Goal: Information Seeking & Learning: Find specific fact

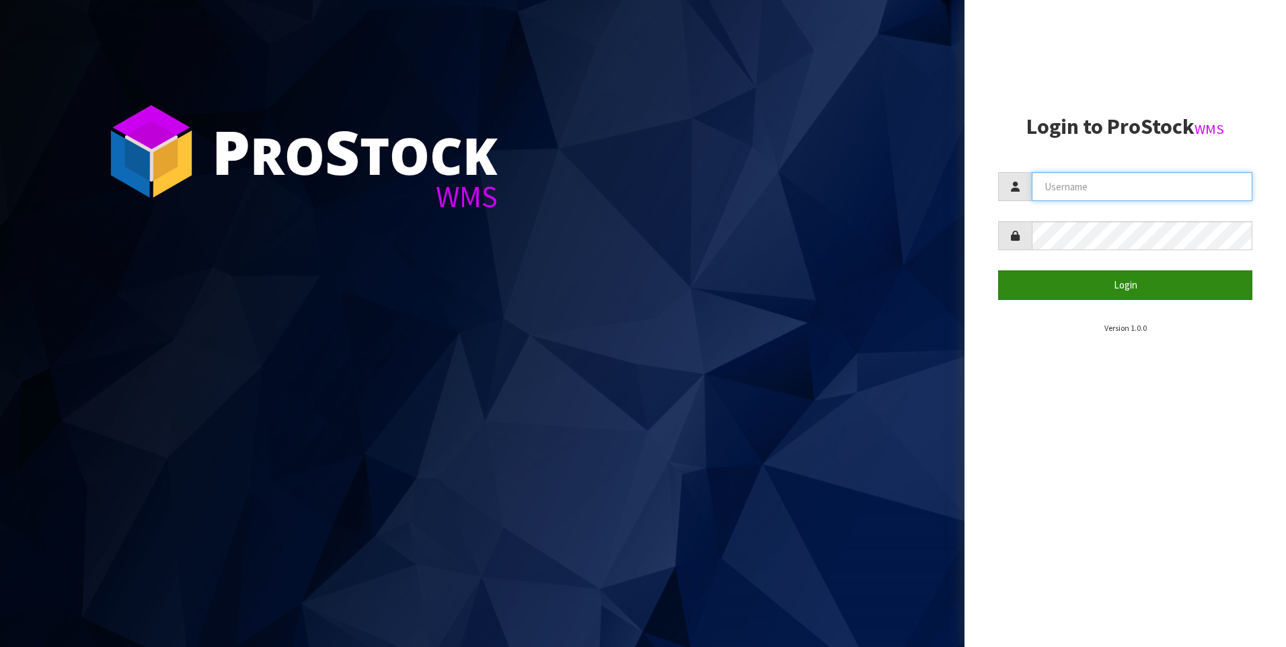
type input "[PERSON_NAME]"
click at [1104, 285] on button "Login" at bounding box center [1125, 284] width 254 height 29
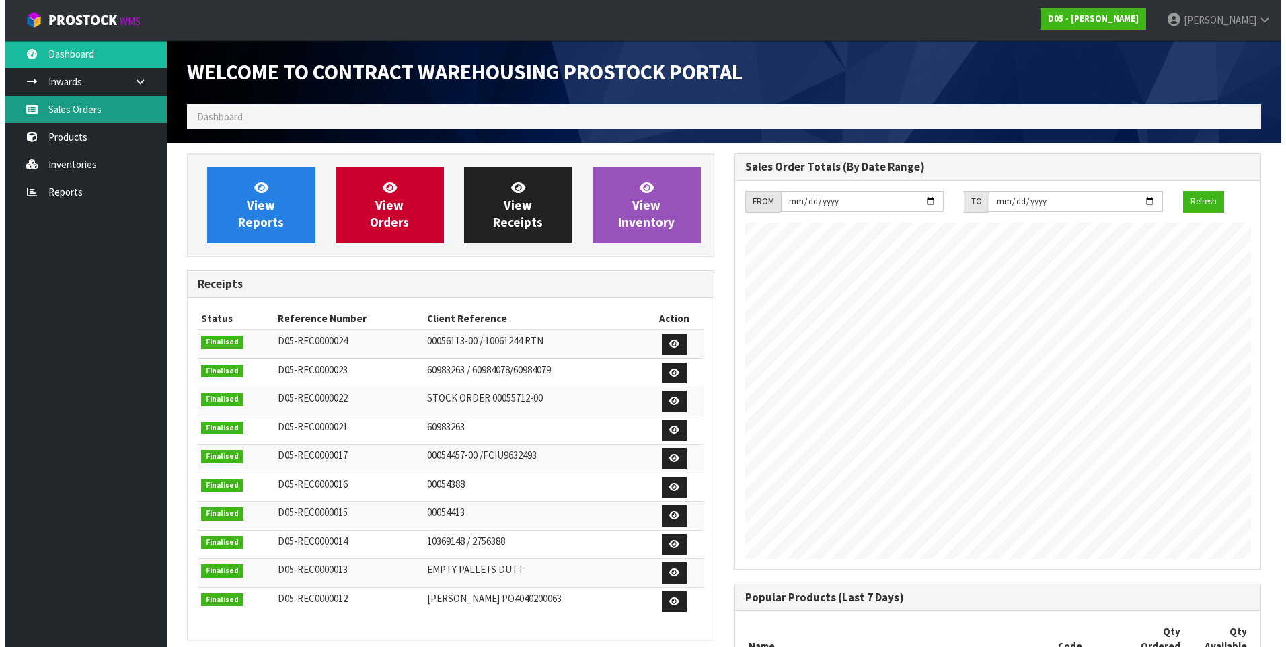
scroll to position [578, 547]
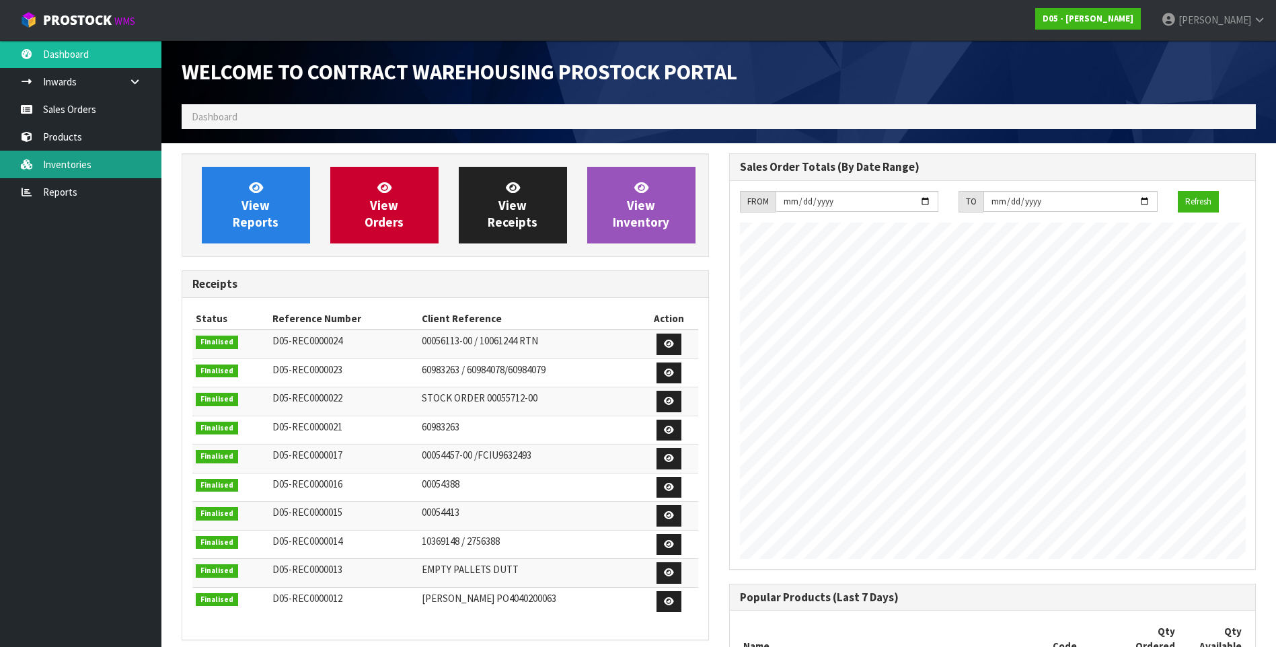
click at [67, 161] on link "Inventories" at bounding box center [80, 165] width 161 height 28
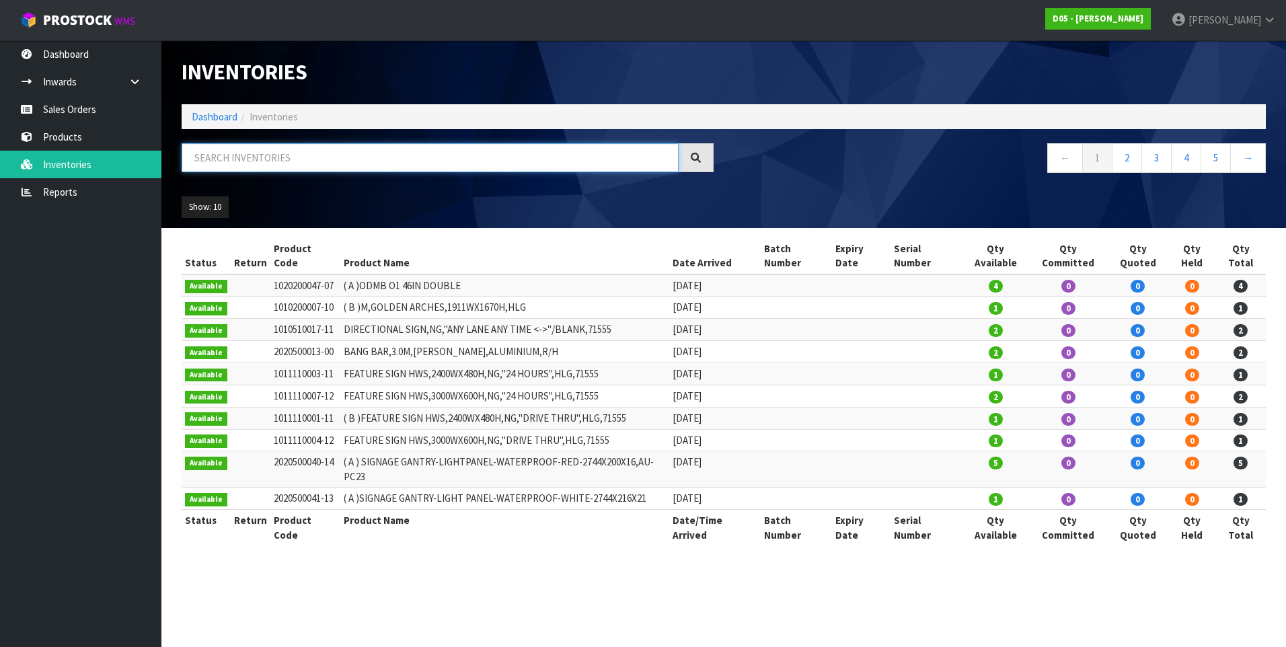
click at [246, 159] on input "text" at bounding box center [430, 157] width 497 height 29
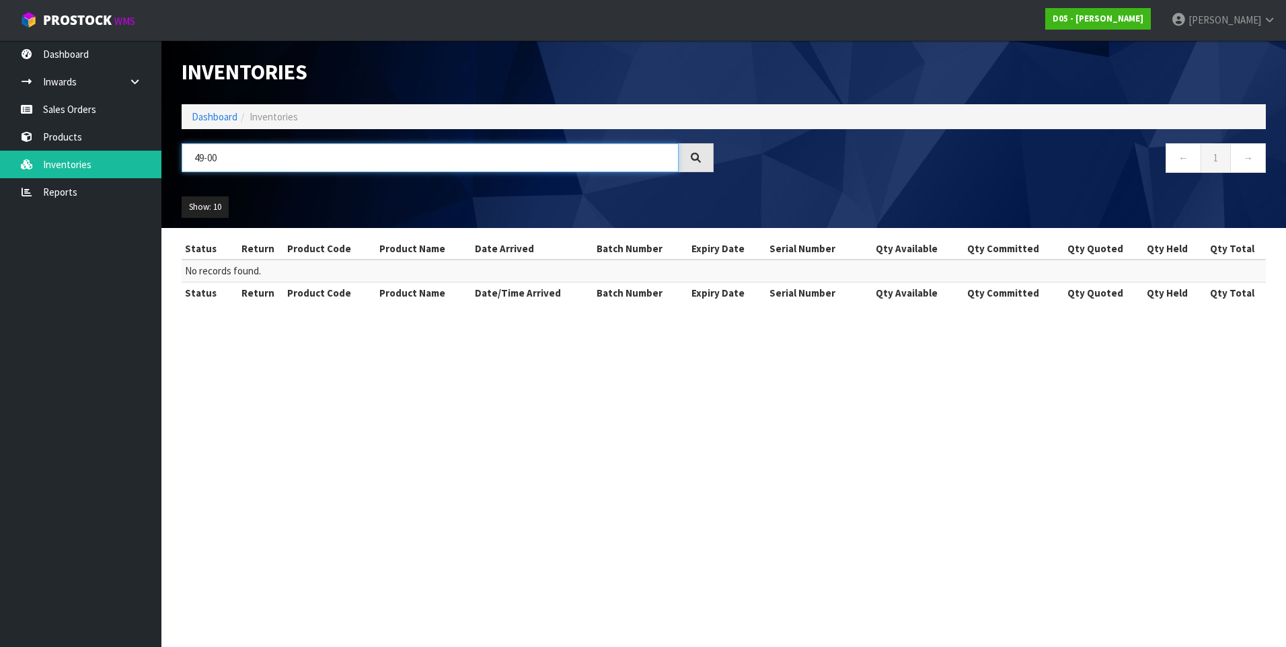
drag, startPoint x: 219, startPoint y: 155, endPoint x: 185, endPoint y: 157, distance: 33.7
click at [185, 157] on input "49-00" at bounding box center [430, 157] width 497 height 29
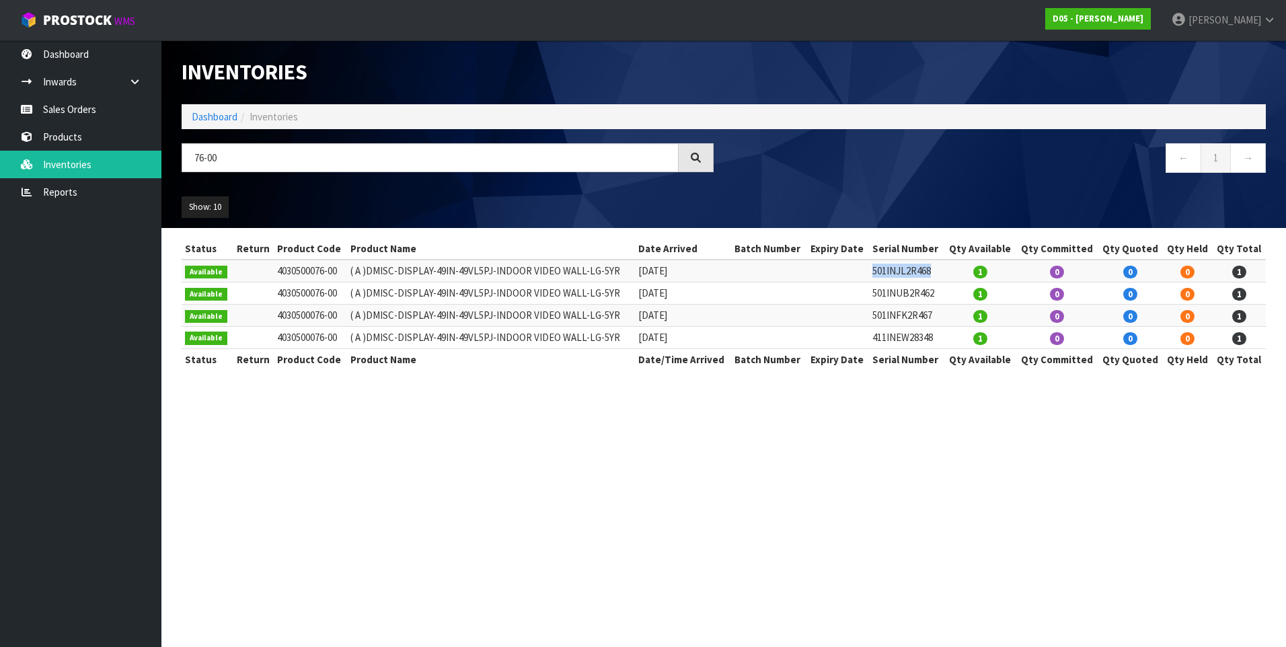
drag, startPoint x: 939, startPoint y: 270, endPoint x: 872, endPoint y: 281, distance: 68.2
click at [872, 281] on tr "Available 4030500076-00 ( A )DMISC-DISPLAY-49IN-49VL5PJ-INDOOR VIDEO WALL-LG-5Y…" at bounding box center [724, 271] width 1084 height 22
drag, startPoint x: 872, startPoint y: 281, endPoint x: 787, endPoint y: 444, distance: 184.1
click at [787, 444] on section "Inventories Dashboard Inventories 76-00 ← 1 → Show: 10 5 10 25 50 All Show Stoc…" at bounding box center [643, 323] width 1286 height 647
drag, startPoint x: 239, startPoint y: 161, endPoint x: 188, endPoint y: 155, distance: 51.5
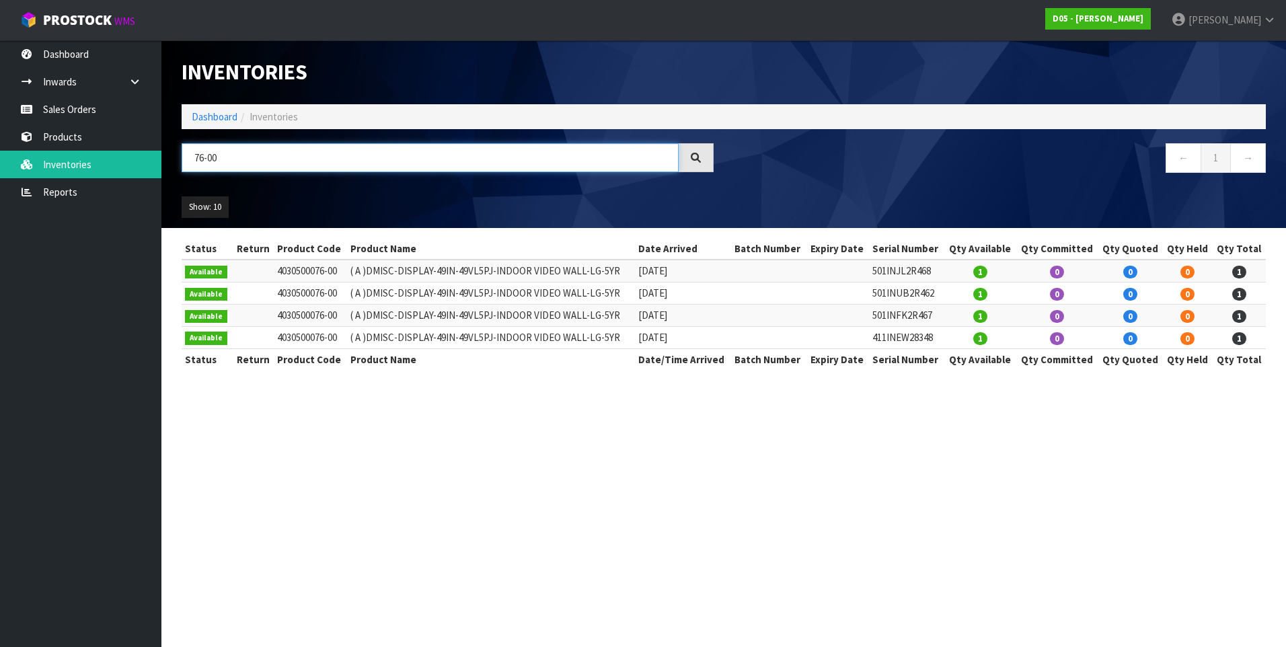
click at [188, 155] on input "76-00" at bounding box center [430, 157] width 497 height 29
paste input "1030100122-06"
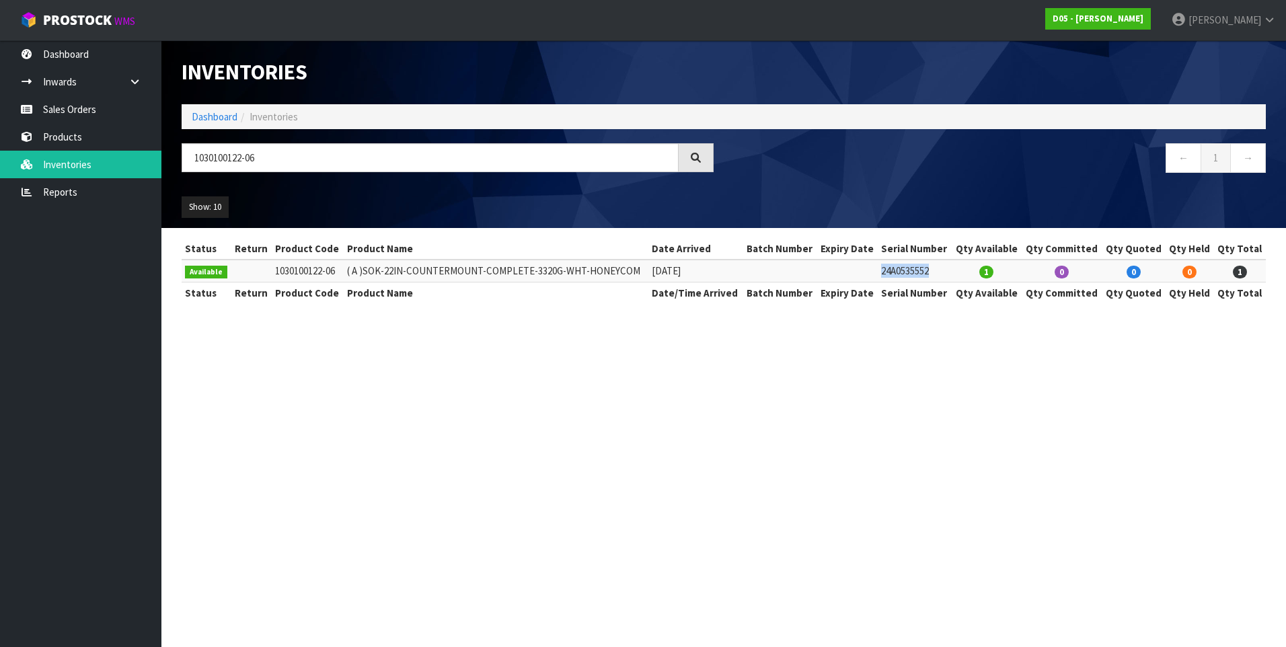
drag, startPoint x: 937, startPoint y: 269, endPoint x: 887, endPoint y: 273, distance: 50.6
click at [887, 273] on td "24A0535552" at bounding box center [915, 271] width 74 height 22
copy td "24A0535552"
drag, startPoint x: 265, startPoint y: 155, endPoint x: 191, endPoint y: 150, distance: 74.2
click at [184, 150] on input "1030100122-06" at bounding box center [430, 157] width 497 height 29
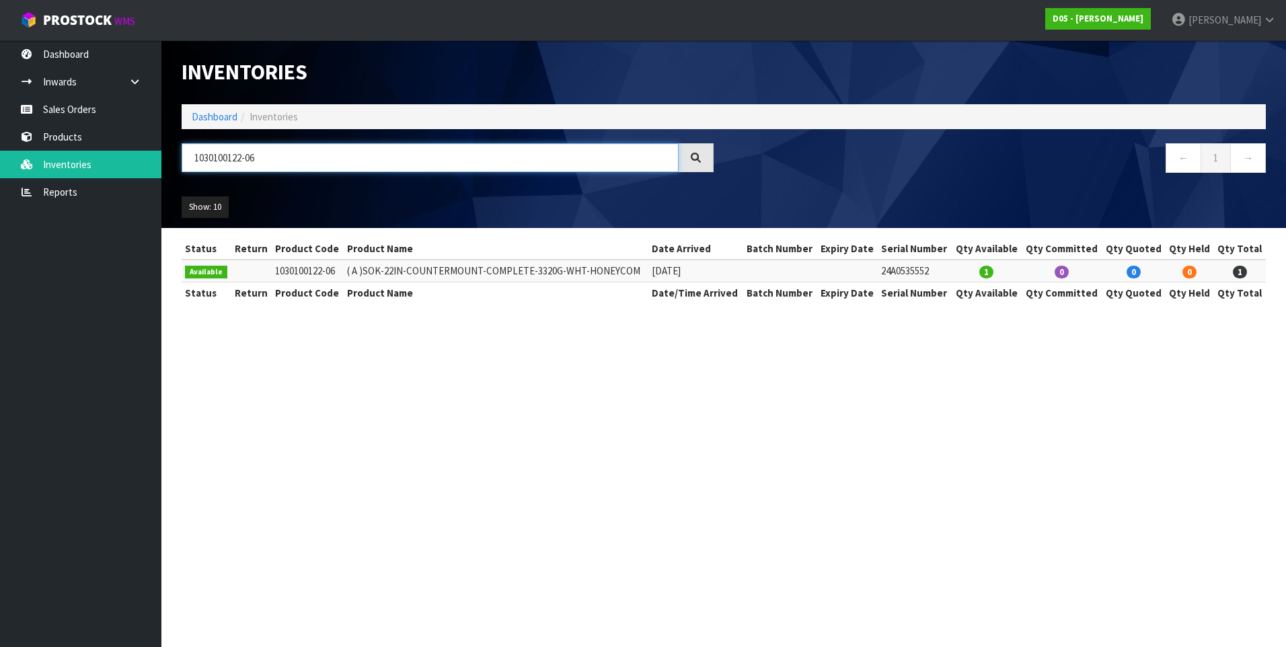
paste input "7"
drag, startPoint x: 265, startPoint y: 153, endPoint x: 192, endPoint y: 155, distance: 73.3
click at [188, 153] on input "1030100122-07" at bounding box center [430, 157] width 497 height 29
paste input "92-12"
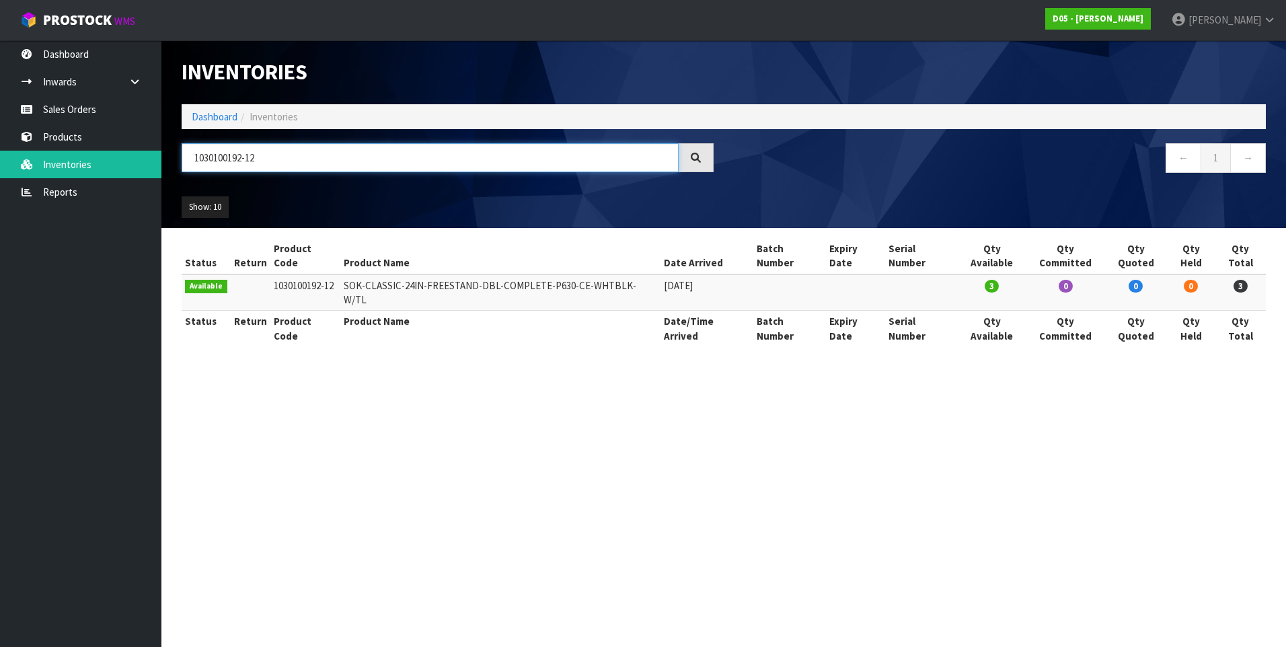
drag, startPoint x: 270, startPoint y: 160, endPoint x: 197, endPoint y: 157, distance: 72.7
click at [191, 157] on input "1030100192-12" at bounding box center [430, 157] width 497 height 29
paste input "50018-03"
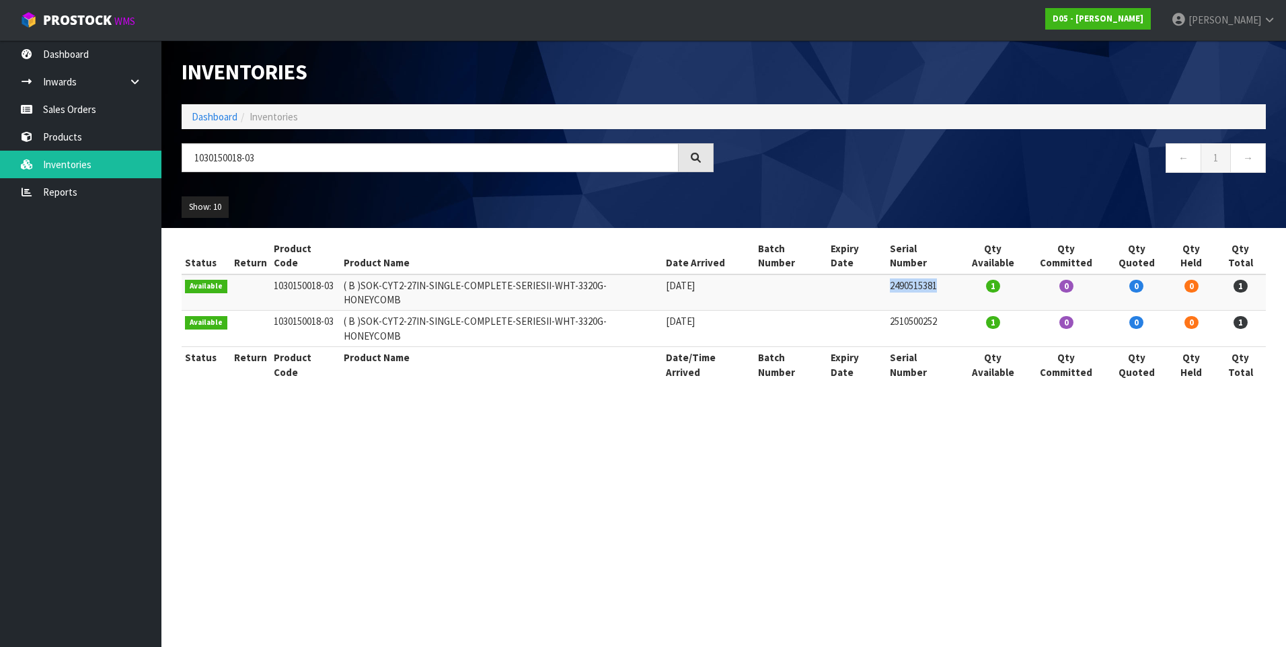
drag, startPoint x: 947, startPoint y: 269, endPoint x: 888, endPoint y: 272, distance: 58.6
click at [888, 274] on tr "Available 1030150018-03 ( B )SOK-CYT2-27IN-SINGLE-COMPLETE-SERIESII-WHT-3320G-H…" at bounding box center [724, 292] width 1084 height 36
drag, startPoint x: 888, startPoint y: 272, endPoint x: 906, endPoint y: 272, distance: 17.5
copy tr "2490515381"
drag, startPoint x: 952, startPoint y: 293, endPoint x: 895, endPoint y: 292, distance: 56.5
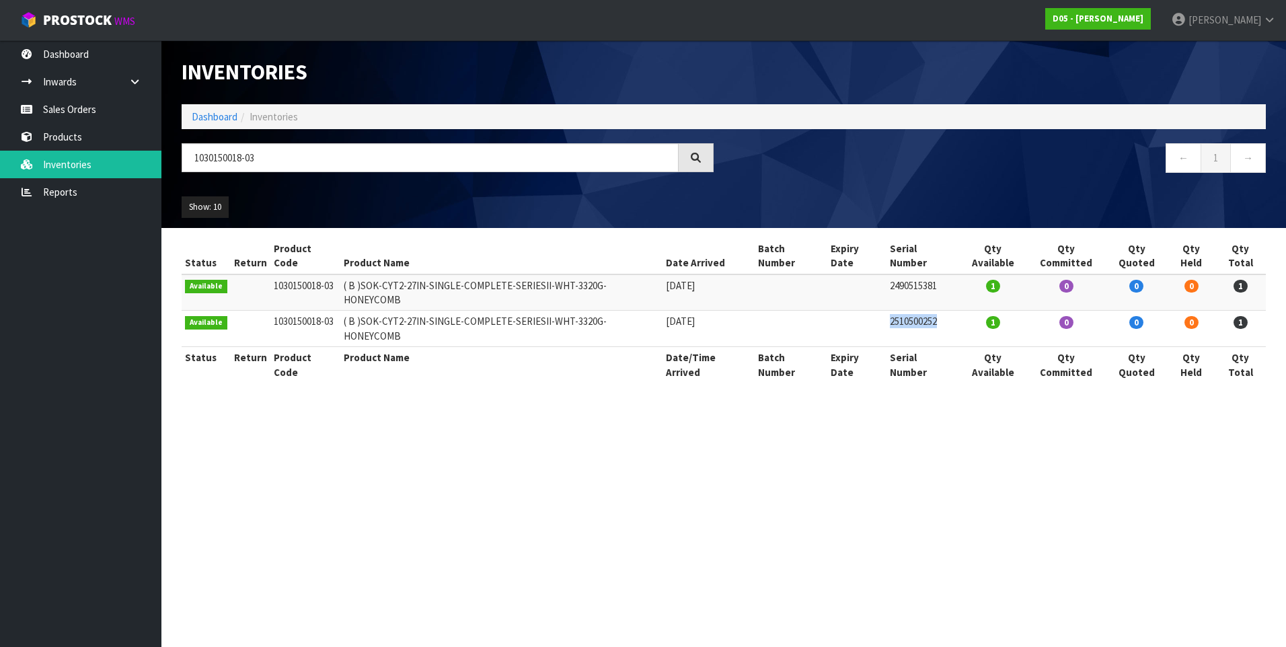
click at [895, 311] on td "2510500252" at bounding box center [922, 329] width 73 height 36
drag, startPoint x: 895, startPoint y: 292, endPoint x: 907, endPoint y: 293, distance: 12.1
copy td "2510500252"
drag, startPoint x: 272, startPoint y: 157, endPoint x: 193, endPoint y: 158, distance: 79.4
click at [193, 158] on input "1030150018-03" at bounding box center [430, 157] width 497 height 29
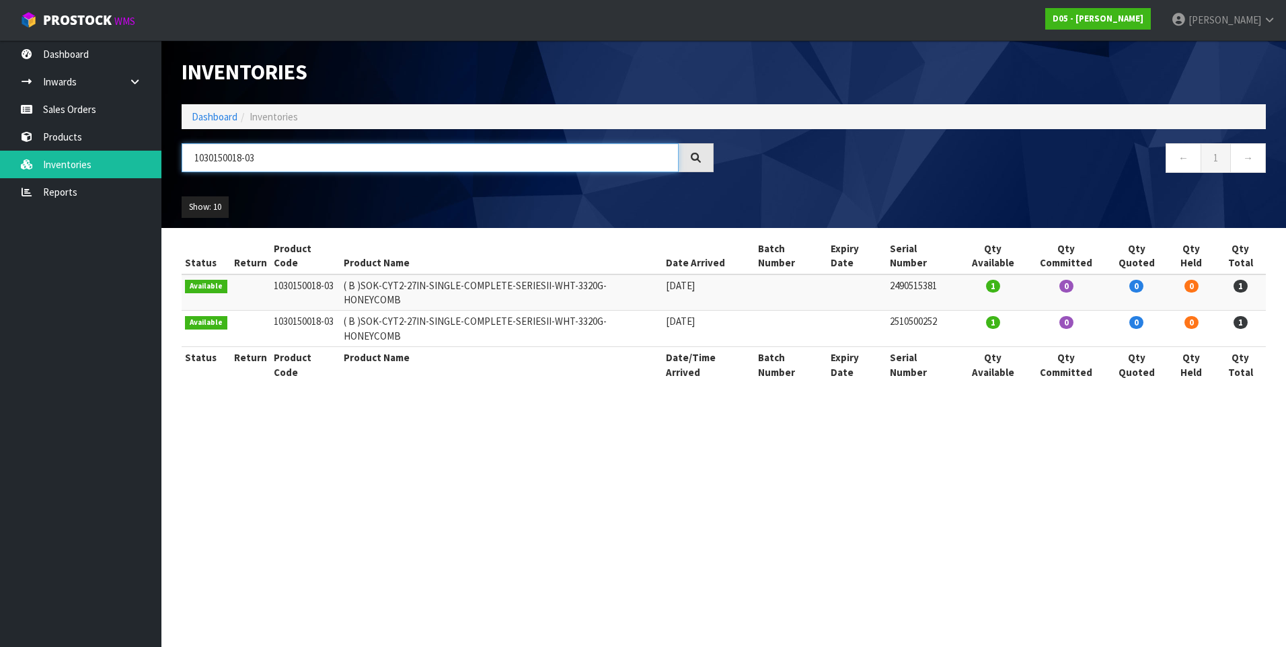
paste input "530100005-09"
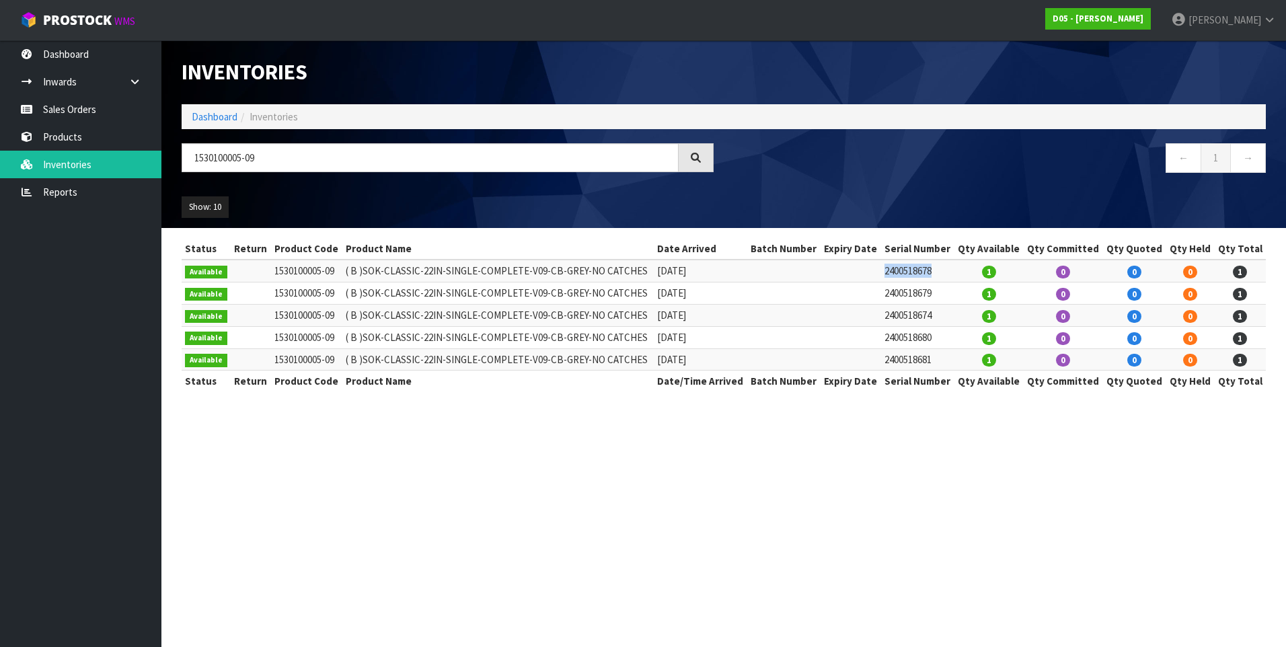
drag, startPoint x: 944, startPoint y: 269, endPoint x: 890, endPoint y: 271, distance: 54.5
click at [890, 271] on td "2400518678" at bounding box center [917, 271] width 73 height 22
copy td "2400518678"
drag, startPoint x: 940, startPoint y: 289, endPoint x: 889, endPoint y: 293, distance: 51.3
click at [889, 293] on td "2400518679" at bounding box center [917, 293] width 73 height 22
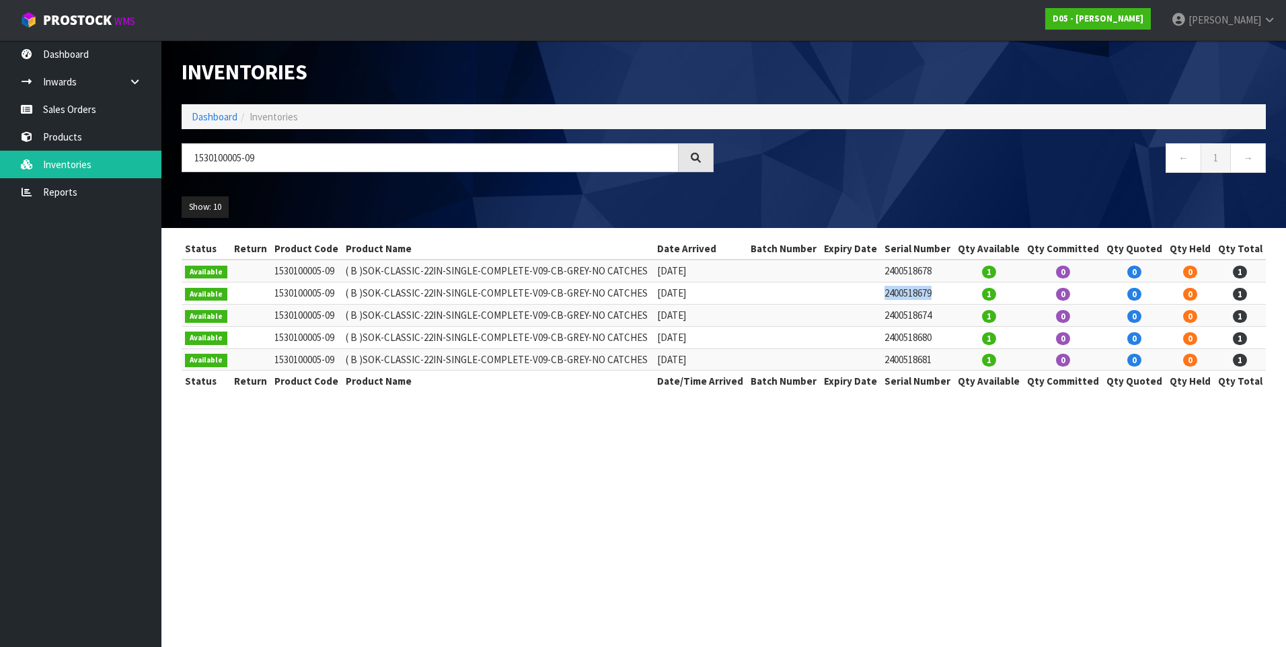
drag, startPoint x: 889, startPoint y: 293, endPoint x: 899, endPoint y: 290, distance: 10.4
copy td "2400518679"
drag, startPoint x: 939, startPoint y: 315, endPoint x: 890, endPoint y: 313, distance: 49.8
click at [890, 313] on td "2400518674" at bounding box center [917, 315] width 73 height 22
drag, startPoint x: 890, startPoint y: 313, endPoint x: 902, endPoint y: 313, distance: 12.1
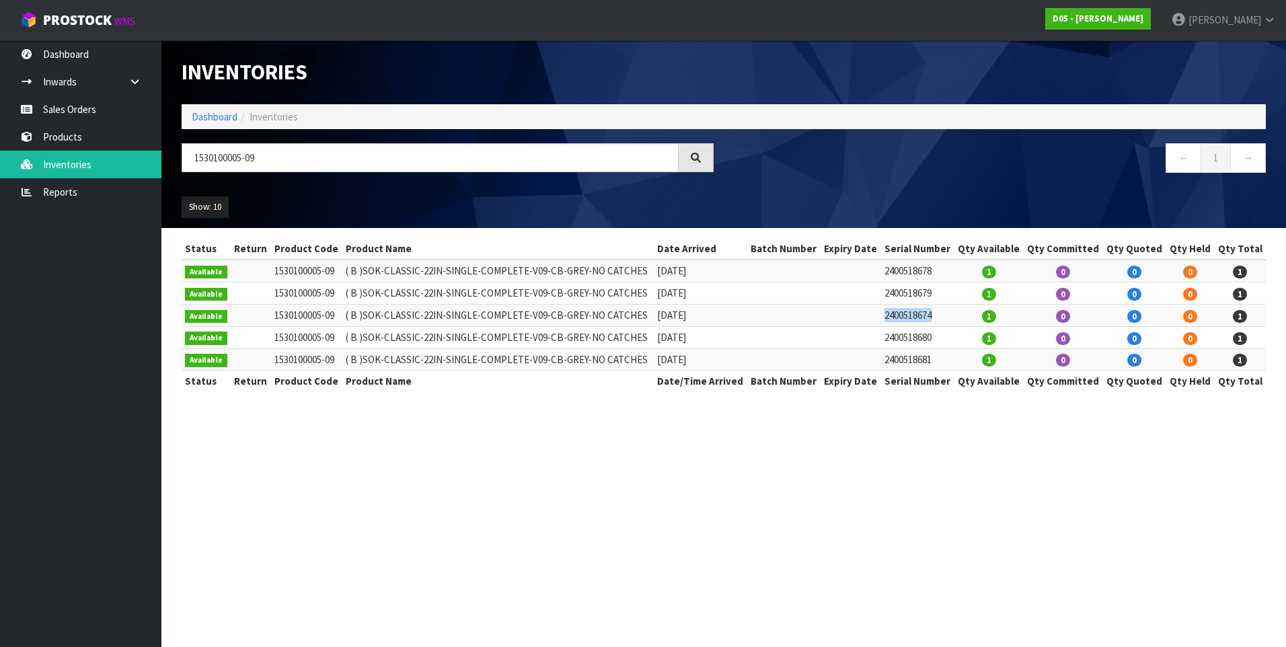
copy td "2400518674"
drag, startPoint x: 939, startPoint y: 334, endPoint x: 888, endPoint y: 336, distance: 51.1
click at [888, 336] on td "2400518680" at bounding box center [917, 337] width 73 height 22
drag, startPoint x: 888, startPoint y: 336, endPoint x: 896, endPoint y: 334, distance: 8.3
copy td "2400518680"
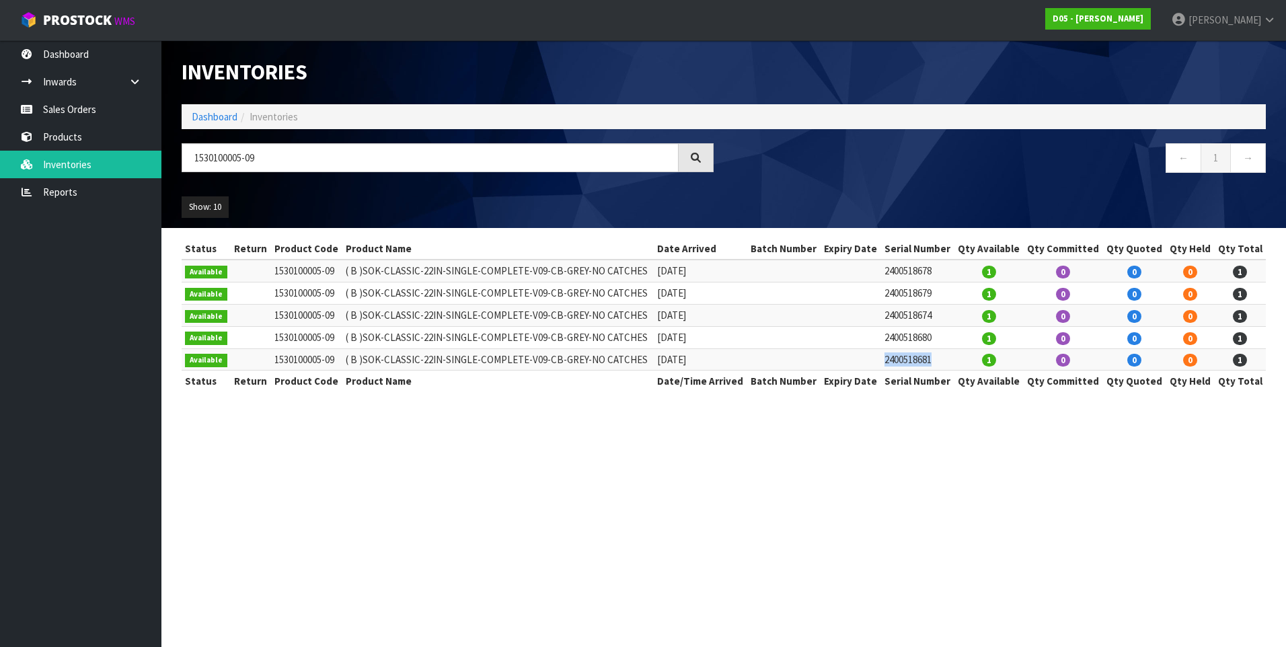
drag, startPoint x: 944, startPoint y: 359, endPoint x: 887, endPoint y: 362, distance: 57.2
click at [887, 362] on td "2400518681" at bounding box center [917, 359] width 73 height 22
drag, startPoint x: 887, startPoint y: 362, endPoint x: 898, endPoint y: 359, distance: 11.7
copy td "2400518681"
drag, startPoint x: 262, startPoint y: 156, endPoint x: 194, endPoint y: 157, distance: 68.6
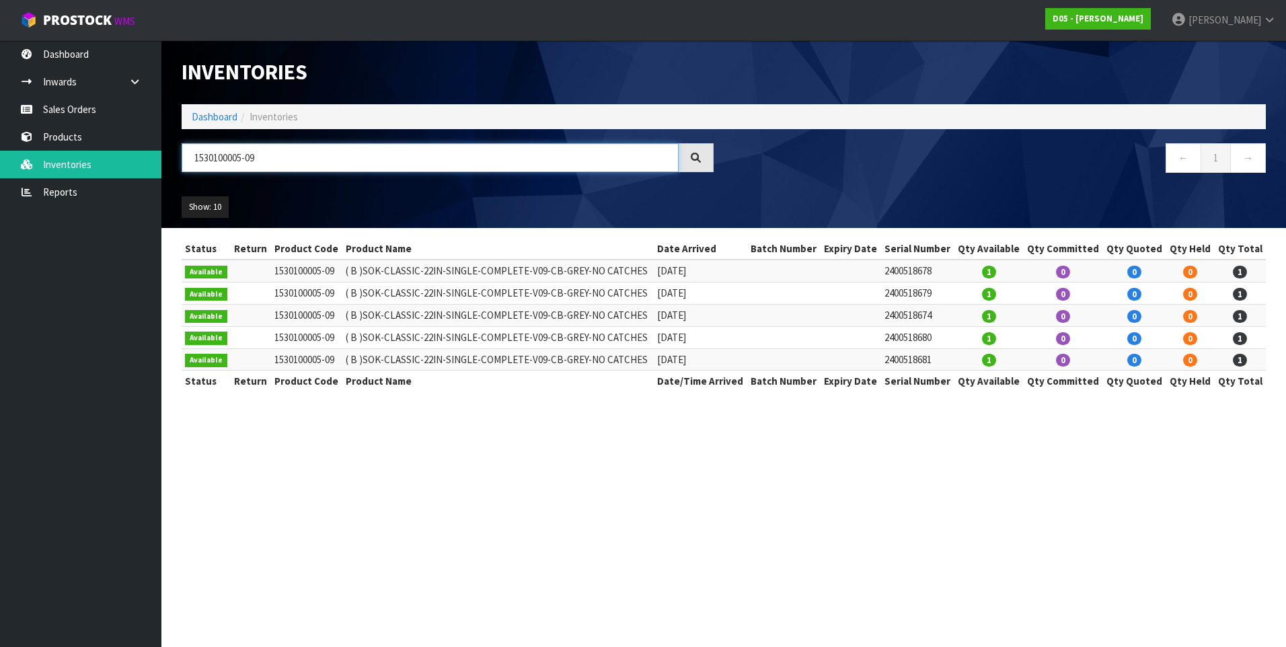
click at [194, 157] on input "1530100005-09" at bounding box center [430, 157] width 497 height 29
paste input "4030500013-01"
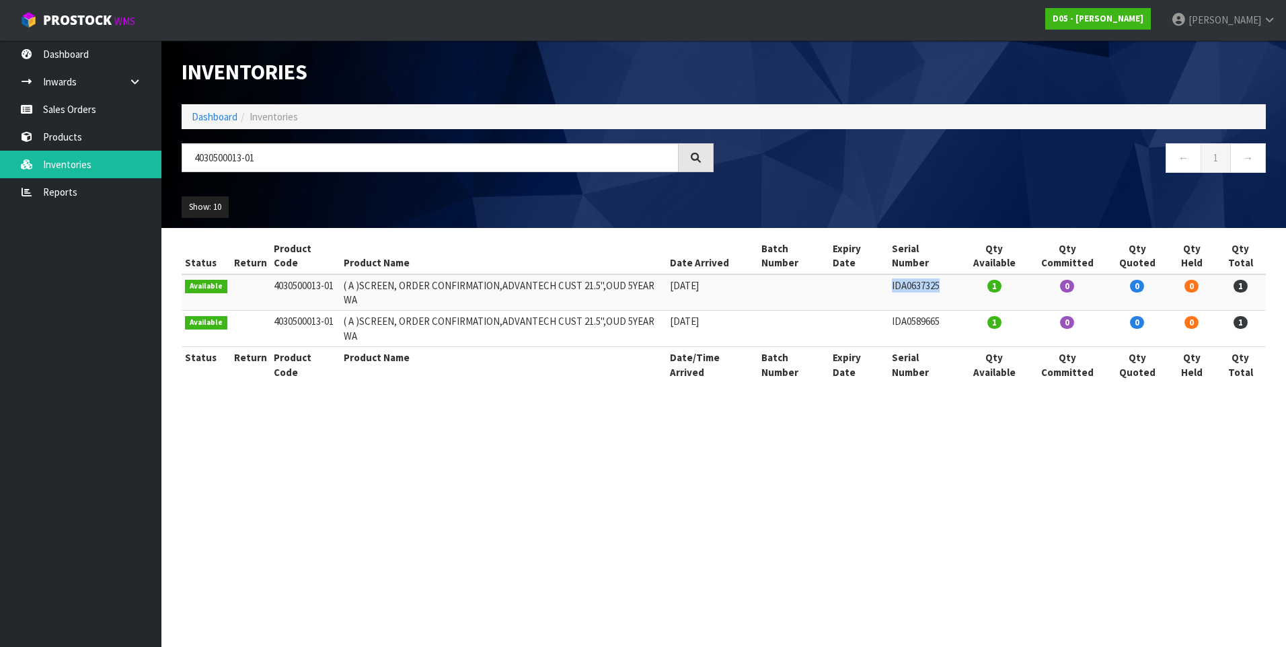
drag, startPoint x: 952, startPoint y: 272, endPoint x: 897, endPoint y: 274, distance: 55.2
click at [897, 274] on td "IDA0637325" at bounding box center [924, 292] width 72 height 36
drag, startPoint x: 897, startPoint y: 274, endPoint x: 909, endPoint y: 275, distance: 12.1
copy td "IDA0637325"
click at [950, 311] on td "IDA0589665" at bounding box center [924, 329] width 72 height 36
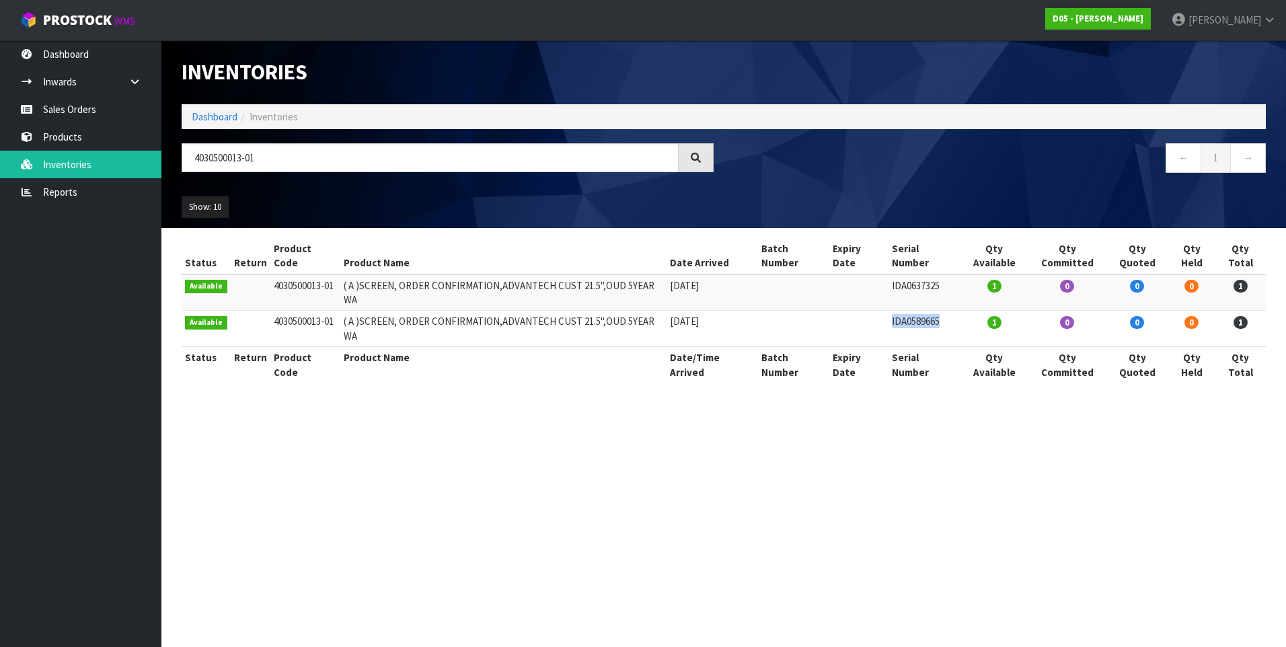
drag, startPoint x: 955, startPoint y: 292, endPoint x: 896, endPoint y: 299, distance: 59.0
click at [896, 311] on td "IDA0589665" at bounding box center [924, 329] width 72 height 36
drag, startPoint x: 896, startPoint y: 299, endPoint x: 907, endPoint y: 295, distance: 11.5
copy td "IDA0589665"
drag, startPoint x: 262, startPoint y: 158, endPoint x: 202, endPoint y: 163, distance: 60.0
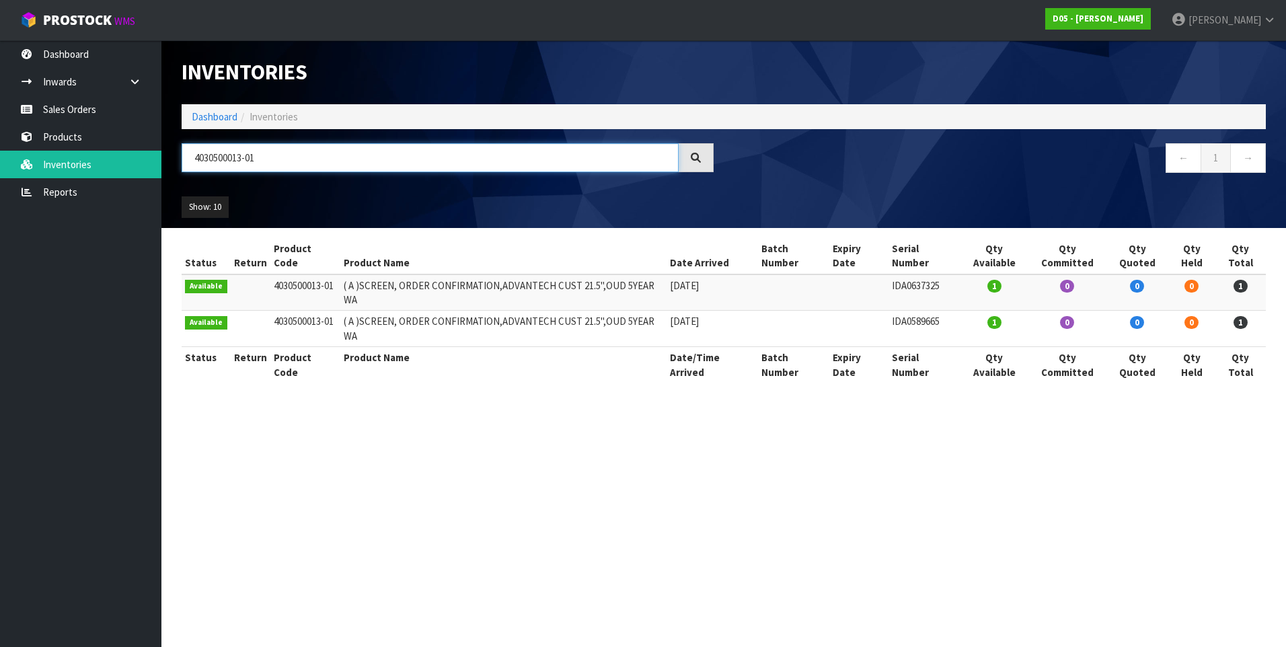
click at [190, 163] on input "4030500013-01" at bounding box center [430, 157] width 497 height 29
paste input "76-00"
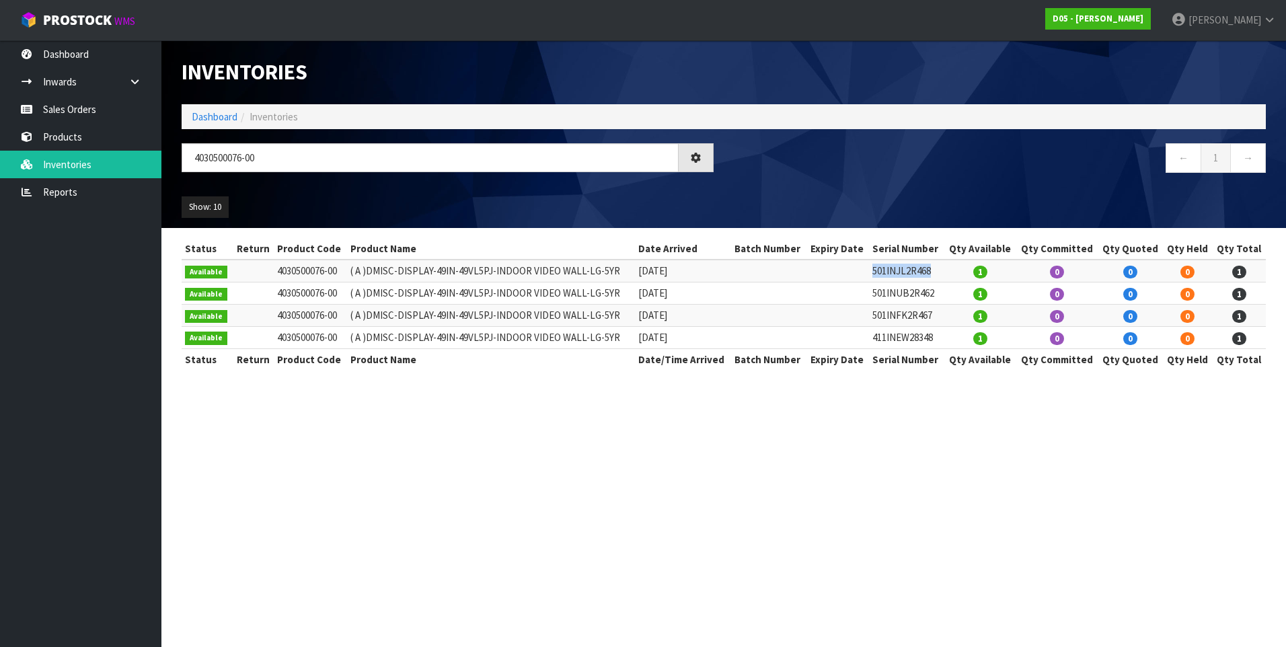
drag, startPoint x: 941, startPoint y: 273, endPoint x: 873, endPoint y: 272, distance: 68.6
click at [873, 272] on tr "Available 4030500076-00 ( A )DMISC-DISPLAY-49IN-49VL5PJ-INDOOR VIDEO WALL-LG-5Y…" at bounding box center [724, 271] width 1084 height 22
drag, startPoint x: 873, startPoint y: 272, endPoint x: 884, endPoint y: 271, distance: 11.5
drag, startPoint x: 943, startPoint y: 291, endPoint x: 877, endPoint y: 297, distance: 66.2
click at [877, 297] on td "501INUB2R462" at bounding box center [906, 293] width 75 height 22
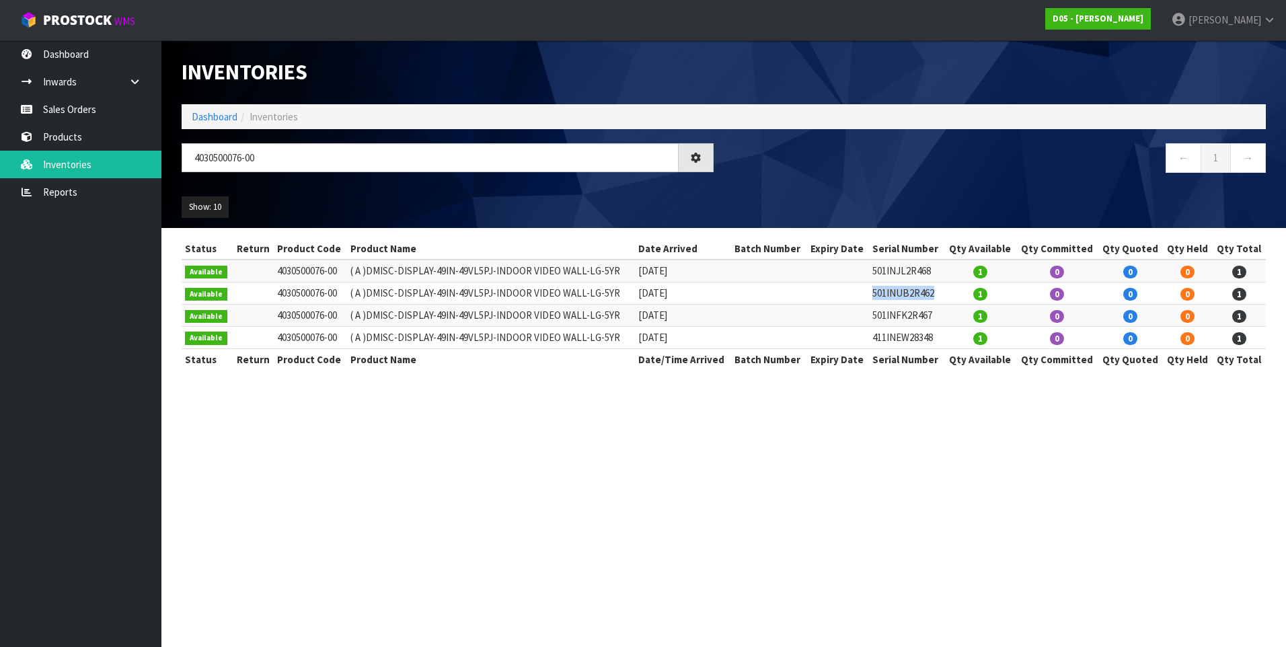
drag, startPoint x: 877, startPoint y: 297, endPoint x: 895, endPoint y: 297, distance: 18.2
drag, startPoint x: 944, startPoint y: 315, endPoint x: 867, endPoint y: 313, distance: 77.3
click at [867, 313] on tr "Available 4030500076-00 ( A )DMISC-DISPLAY-49IN-49VL5PJ-INDOOR VIDEO WALL-LG-5Y…" at bounding box center [724, 315] width 1084 height 22
drag, startPoint x: 867, startPoint y: 313, endPoint x: 889, endPoint y: 314, distance: 22.2
drag, startPoint x: 942, startPoint y: 336, endPoint x: 876, endPoint y: 343, distance: 67.0
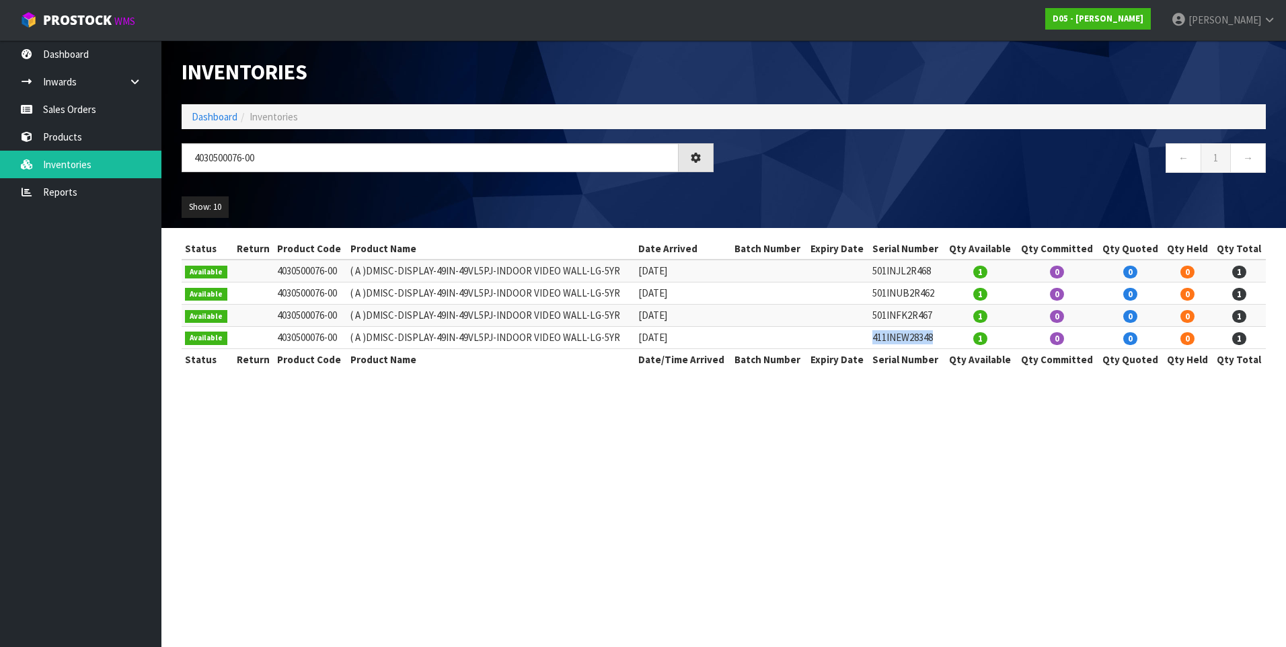
click at [876, 343] on td "411INEW28348" at bounding box center [906, 337] width 75 height 22
drag, startPoint x: 876, startPoint y: 343, endPoint x: 887, endPoint y: 342, distance: 11.5
drag, startPoint x: 262, startPoint y: 158, endPoint x: 196, endPoint y: 157, distance: 65.9
click at [196, 157] on input "4030500076-00" at bounding box center [430, 157] width 497 height 29
paste input "91-01"
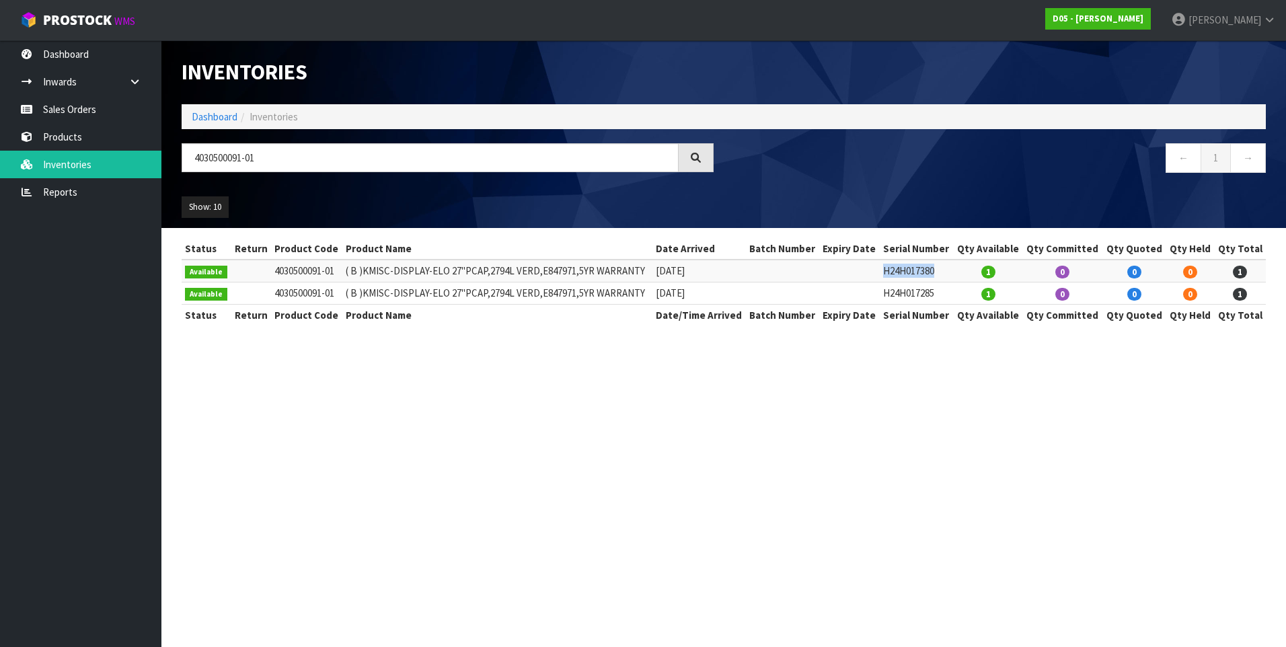
drag, startPoint x: 945, startPoint y: 274, endPoint x: 890, endPoint y: 270, distance: 54.6
click at [890, 270] on td "H24H017380" at bounding box center [916, 271] width 73 height 22
drag, startPoint x: 953, startPoint y: 290, endPoint x: 886, endPoint y: 295, distance: 67.5
click at [886, 295] on tr "Available 4030500091-01 ( B )KMISC-DISPLAY-ELO 27"PCAP,2794L VERD,E847971,5YR W…" at bounding box center [724, 293] width 1084 height 22
drag, startPoint x: 886, startPoint y: 295, endPoint x: 894, endPoint y: 292, distance: 8.7
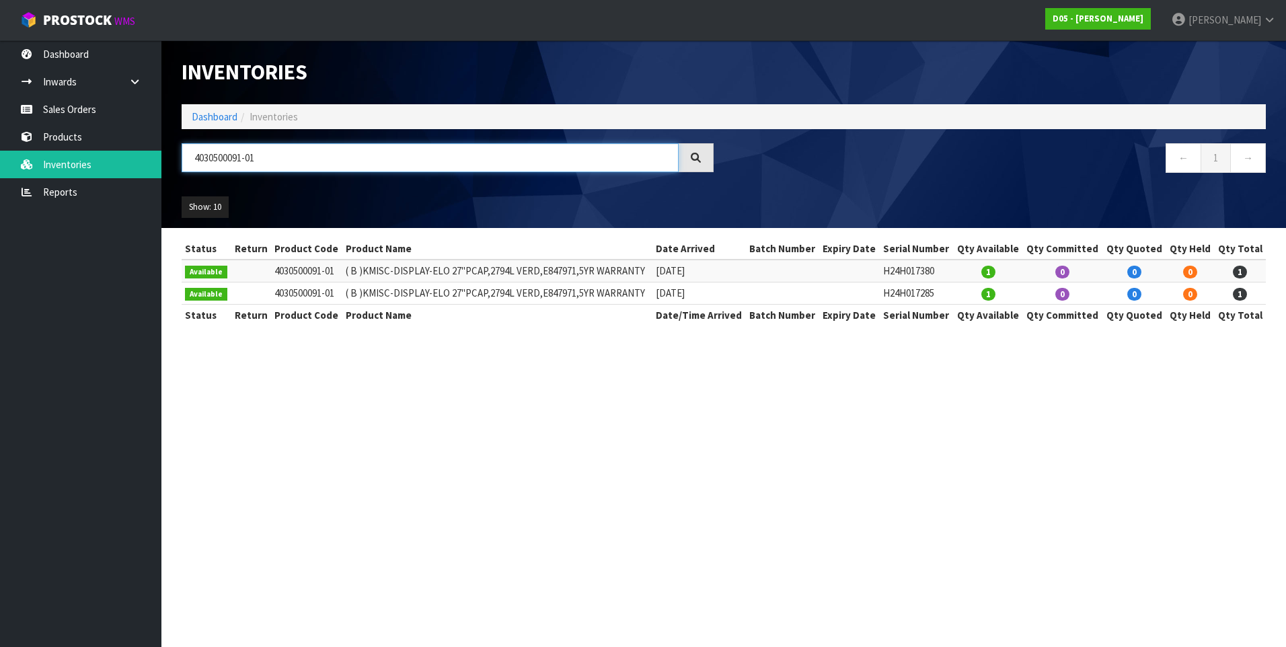
drag, startPoint x: 271, startPoint y: 154, endPoint x: 190, endPoint y: 161, distance: 81.0
click at [190, 161] on input "4030500091-01" at bounding box center [430, 157] width 497 height 29
paste input "10004-00"
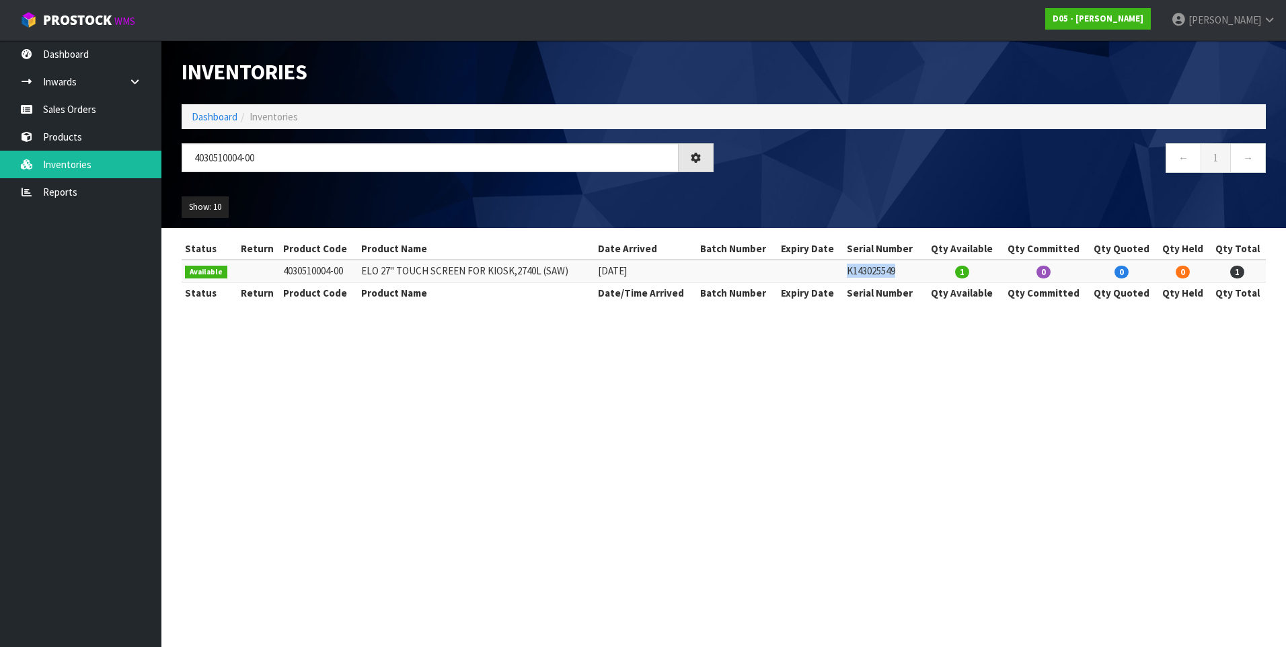
drag, startPoint x: 914, startPoint y: 268, endPoint x: 856, endPoint y: 273, distance: 58.0
click at [856, 273] on td "K143025549" at bounding box center [883, 271] width 81 height 22
drag, startPoint x: 268, startPoint y: 160, endPoint x: 183, endPoint y: 158, distance: 84.8
click at [183, 158] on input "4030510004-00" at bounding box center [430, 157] width 497 height 29
paste input "43"
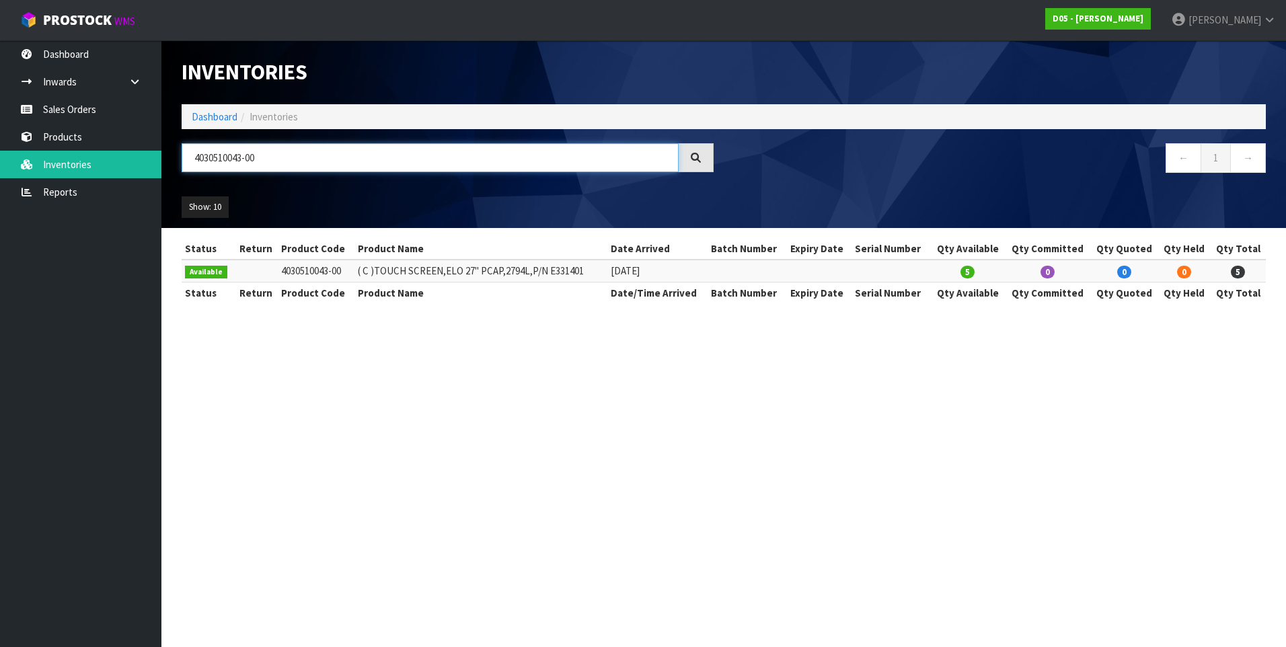
drag, startPoint x: 260, startPoint y: 154, endPoint x: 186, endPoint y: 154, distance: 74.6
click at [186, 154] on input "4030510043-00" at bounding box center [430, 157] width 497 height 29
paste input "55"
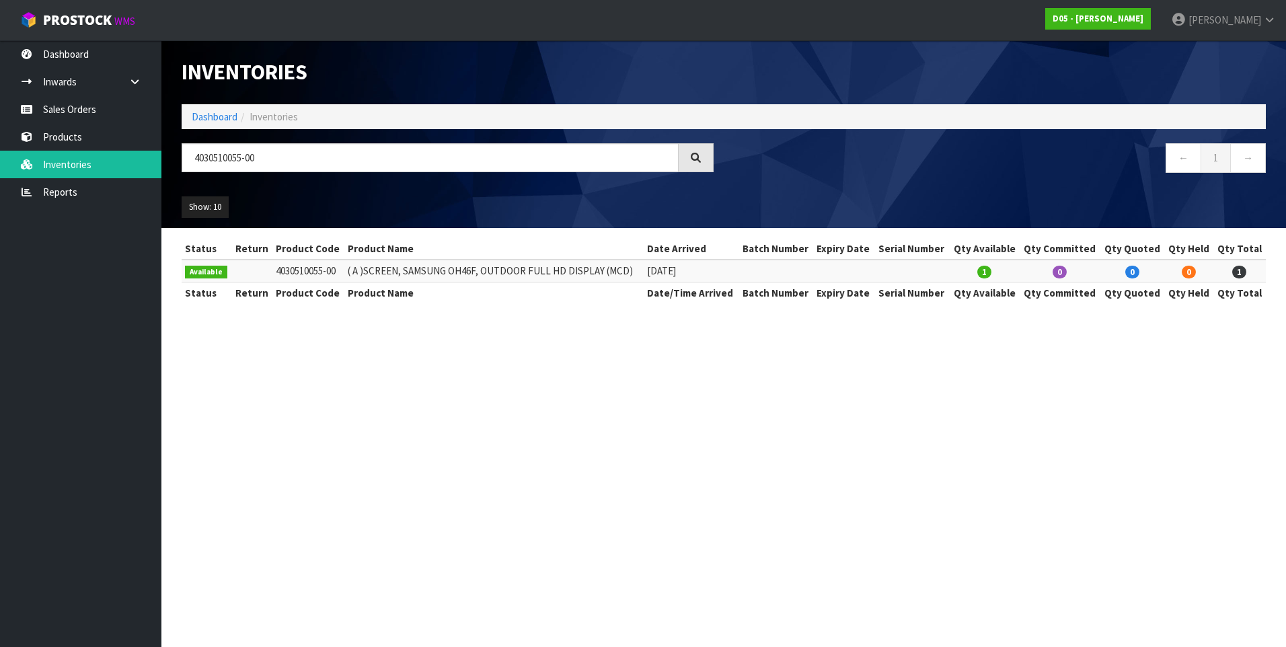
click at [919, 270] on td at bounding box center [912, 271] width 75 height 22
drag, startPoint x: 260, startPoint y: 159, endPoint x: 165, endPoint y: 164, distance: 95.0
click at [165, 164] on header "Inventories Dashboard Inventories 4030510055-00 ← 1 → Show: 10 5 10 25 50 All S…" at bounding box center [723, 134] width 1124 height 188
paste input "00076"
type input "4030500076-00"
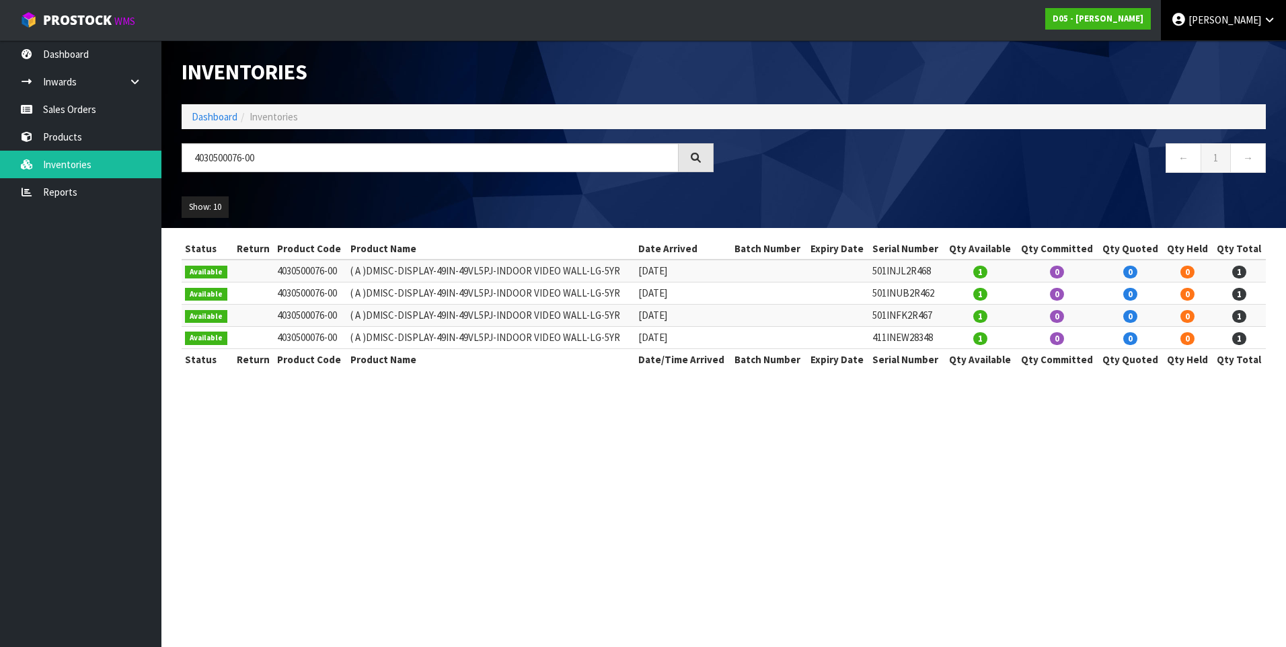
click at [1207, 15] on span "[PERSON_NAME]" at bounding box center [1224, 19] width 73 height 13
click at [1224, 51] on link "Logout" at bounding box center [1232, 53] width 106 height 18
